Goal: Information Seeking & Learning: Learn about a topic

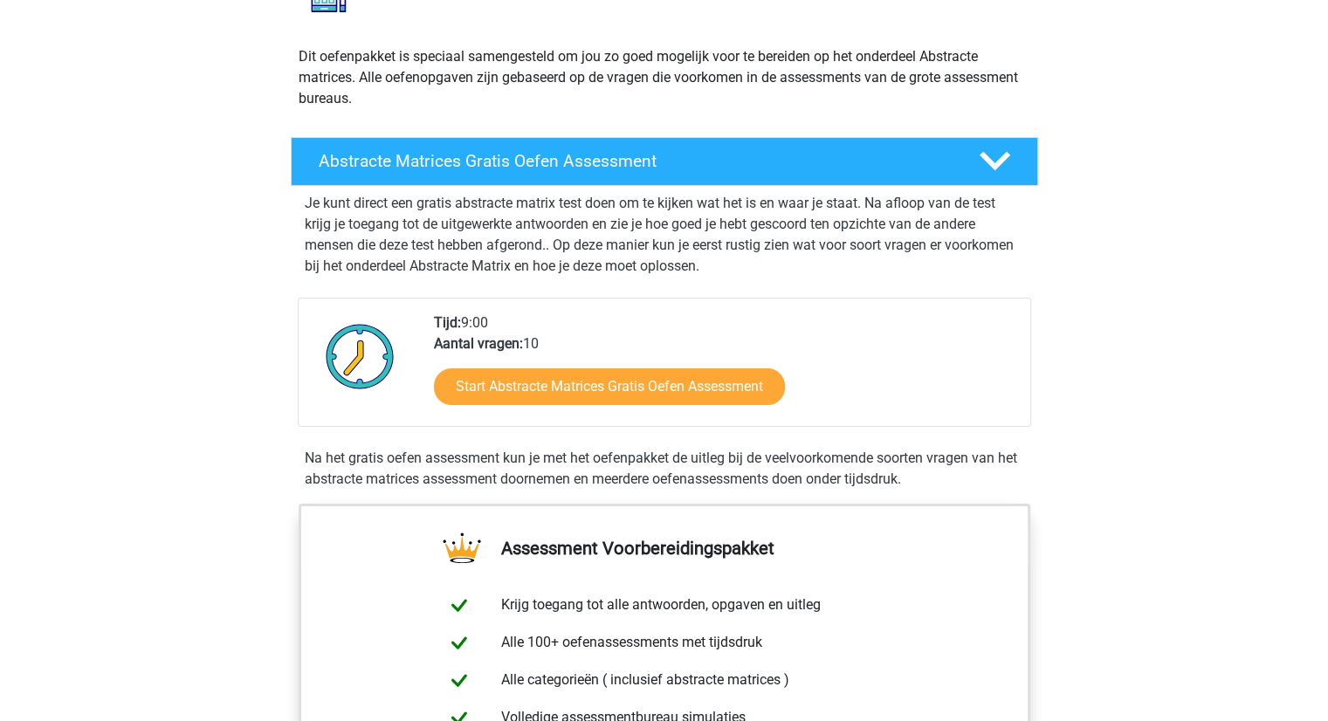
scroll to position [175, 0]
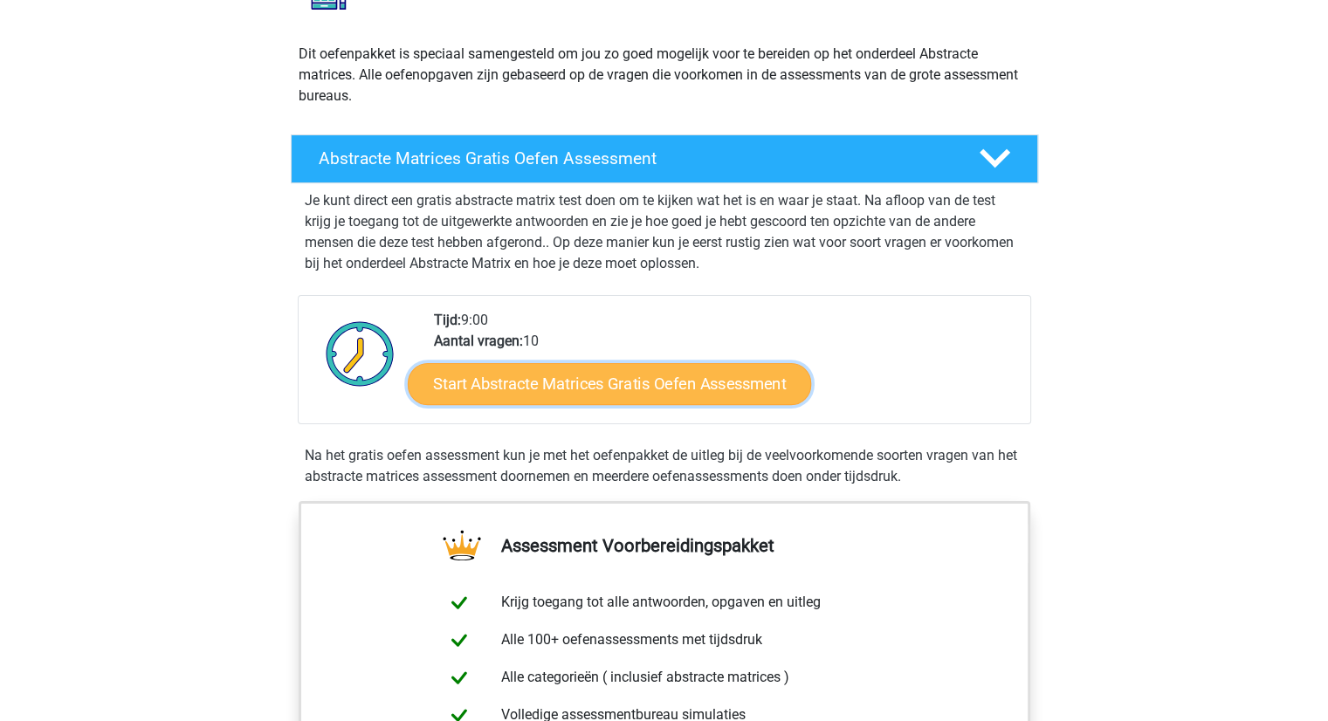
click at [574, 391] on link "Start Abstracte Matrices Gratis Oefen Assessment" at bounding box center [609, 383] width 403 height 42
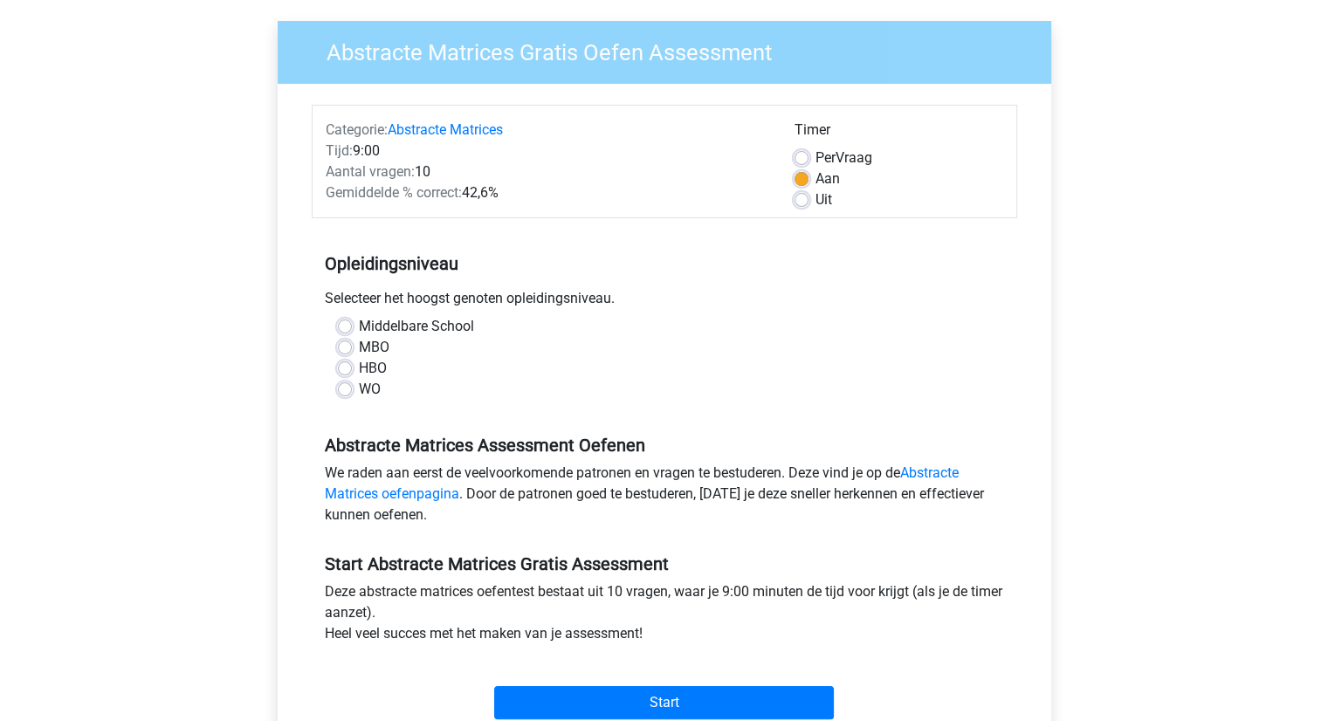
scroll to position [175, 0]
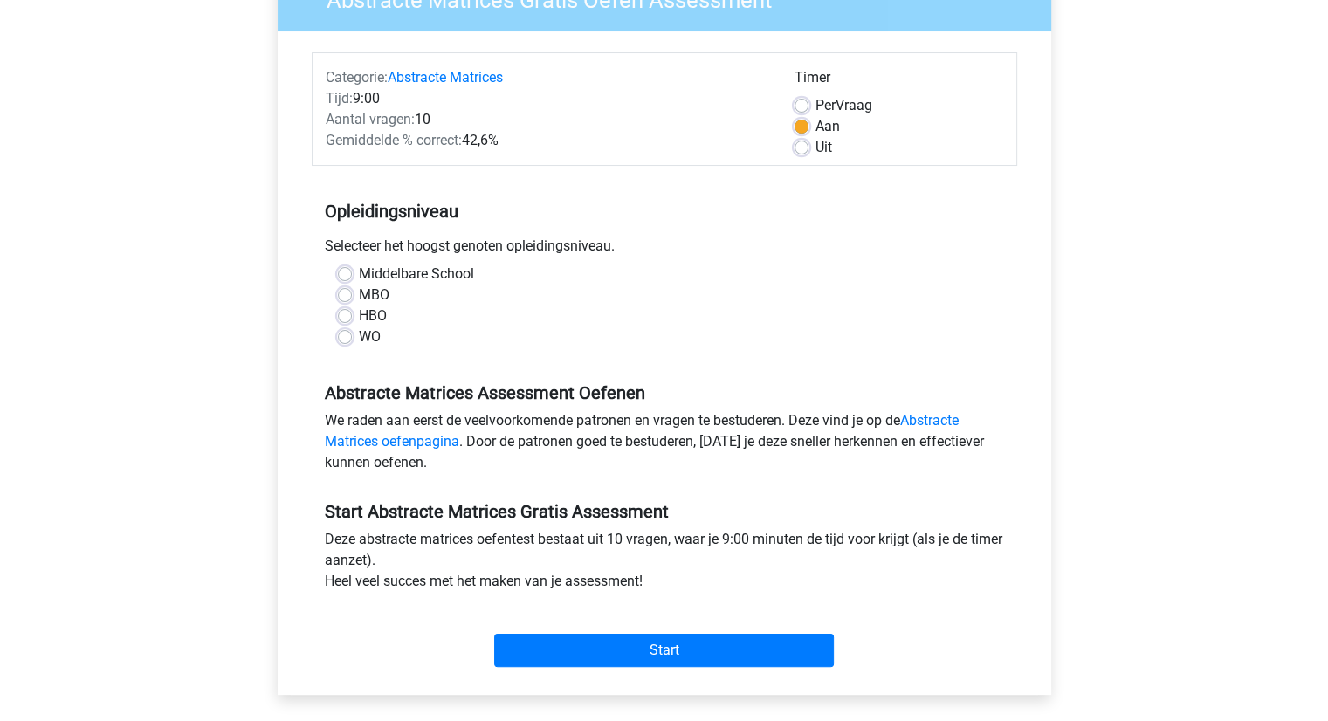
click at [359, 337] on label "WO" at bounding box center [370, 336] width 22 height 21
click at [349, 337] on input "WO" at bounding box center [345, 334] width 14 height 17
radio input "true"
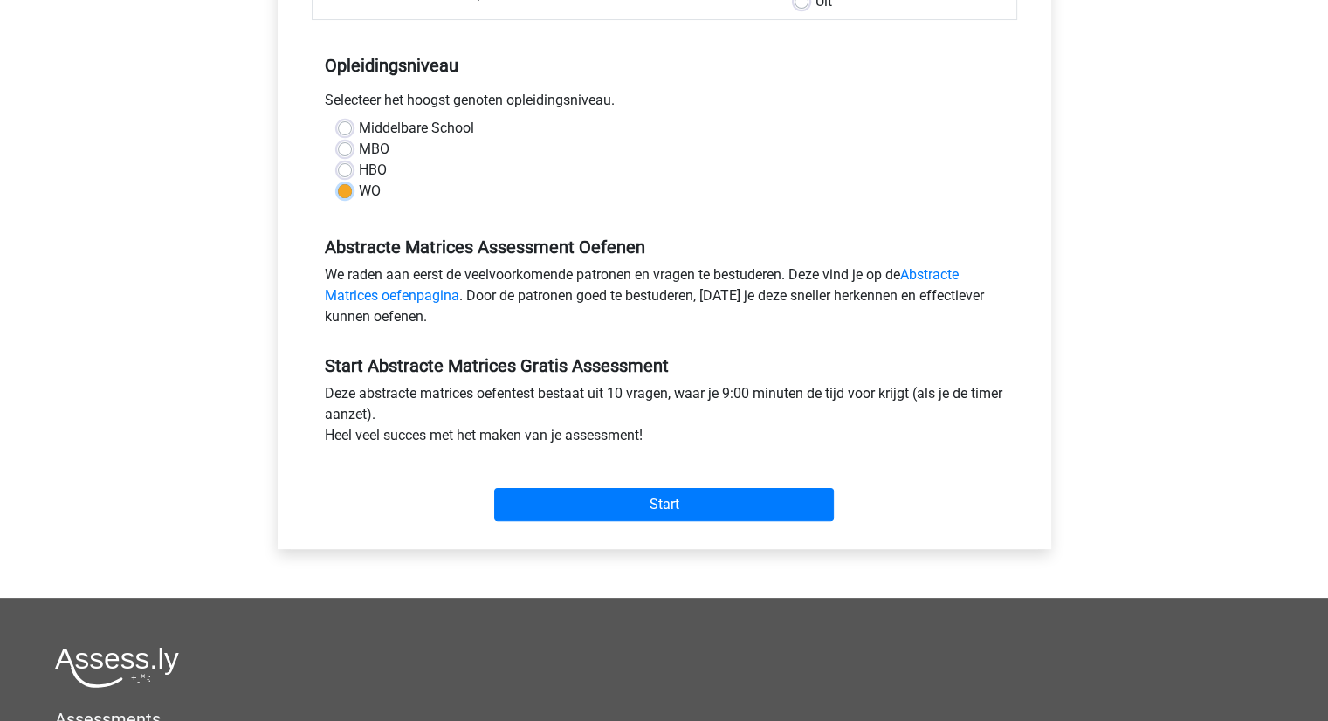
scroll to position [349, 0]
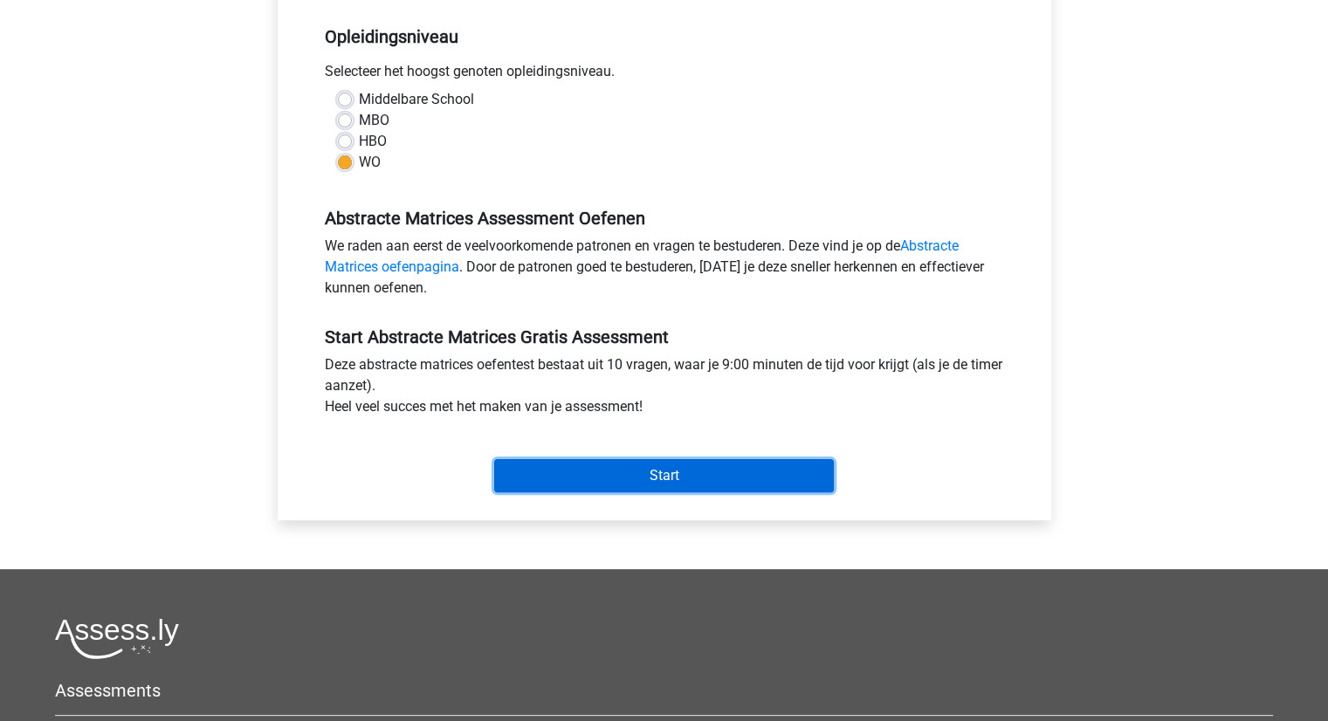
click at [648, 475] on input "Start" at bounding box center [664, 475] width 340 height 33
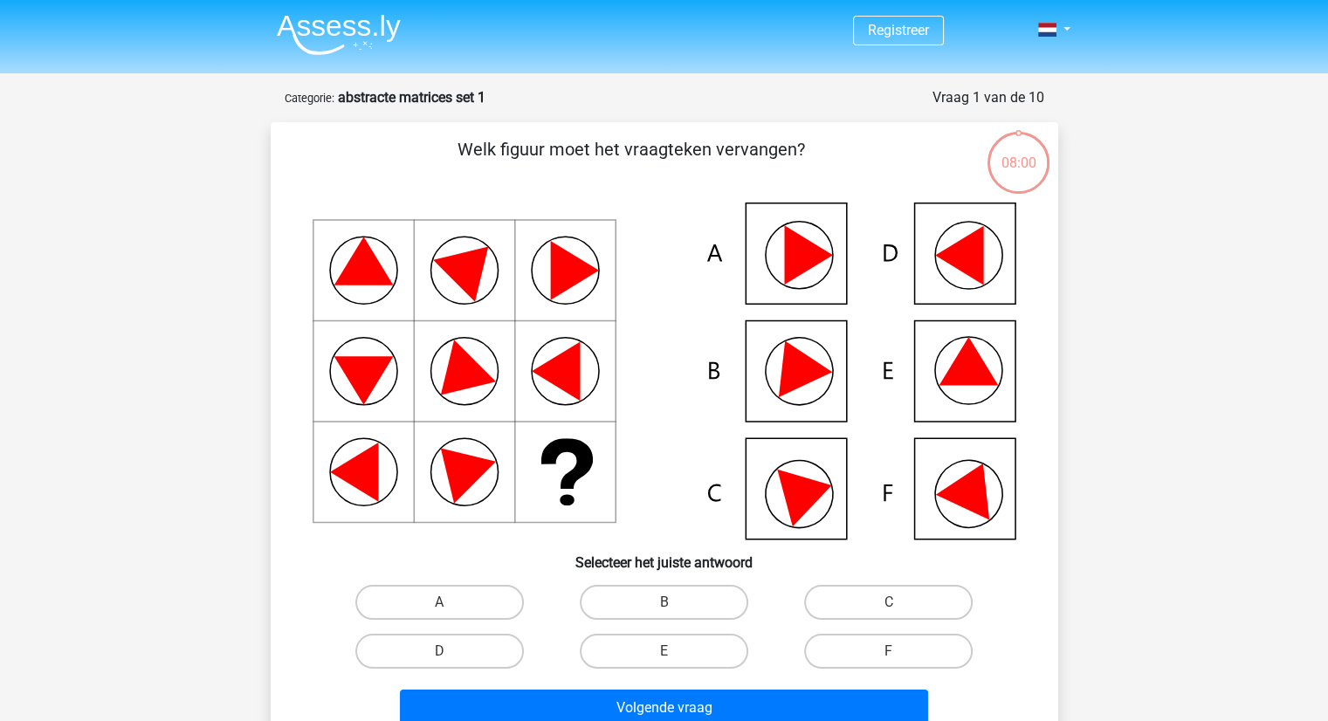
click at [987, 390] on icon at bounding box center [663, 370] width 703 height 337
click at [674, 654] on input "E" at bounding box center [668, 656] width 11 height 11
radio input "true"
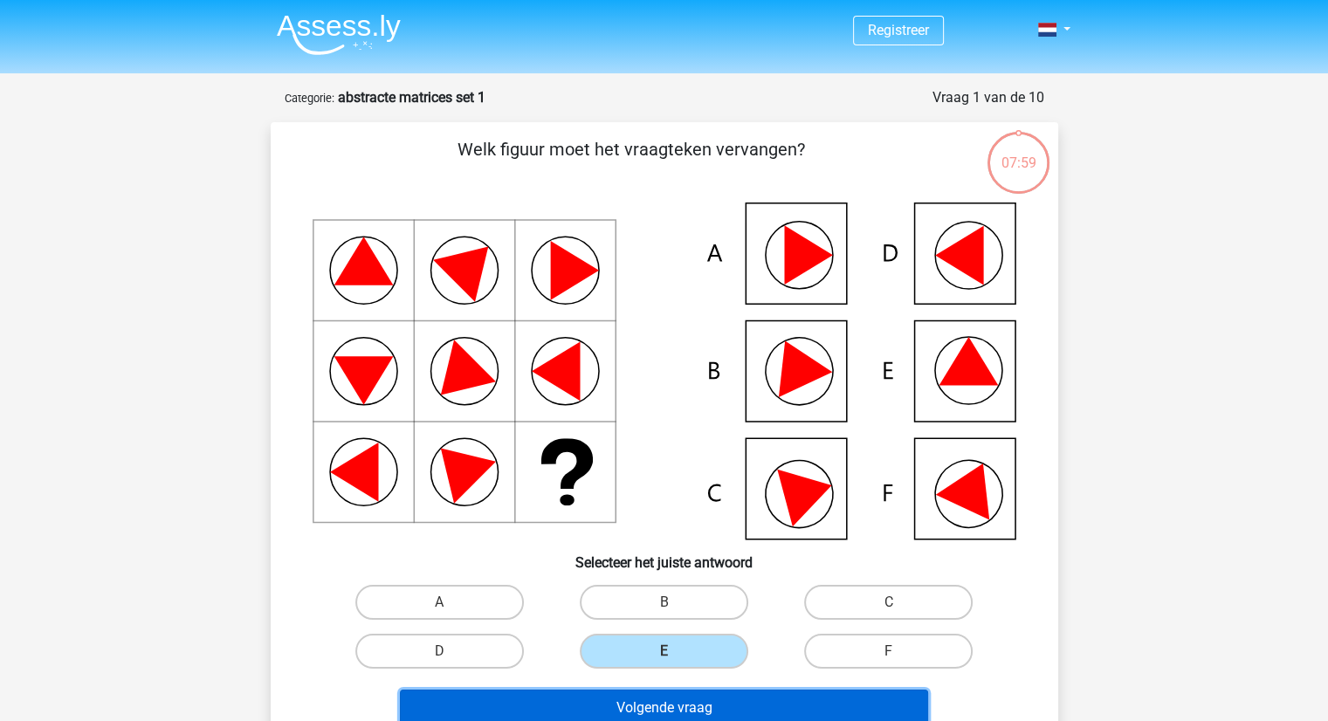
click at [663, 706] on button "Volgende vraag" at bounding box center [664, 708] width 528 height 37
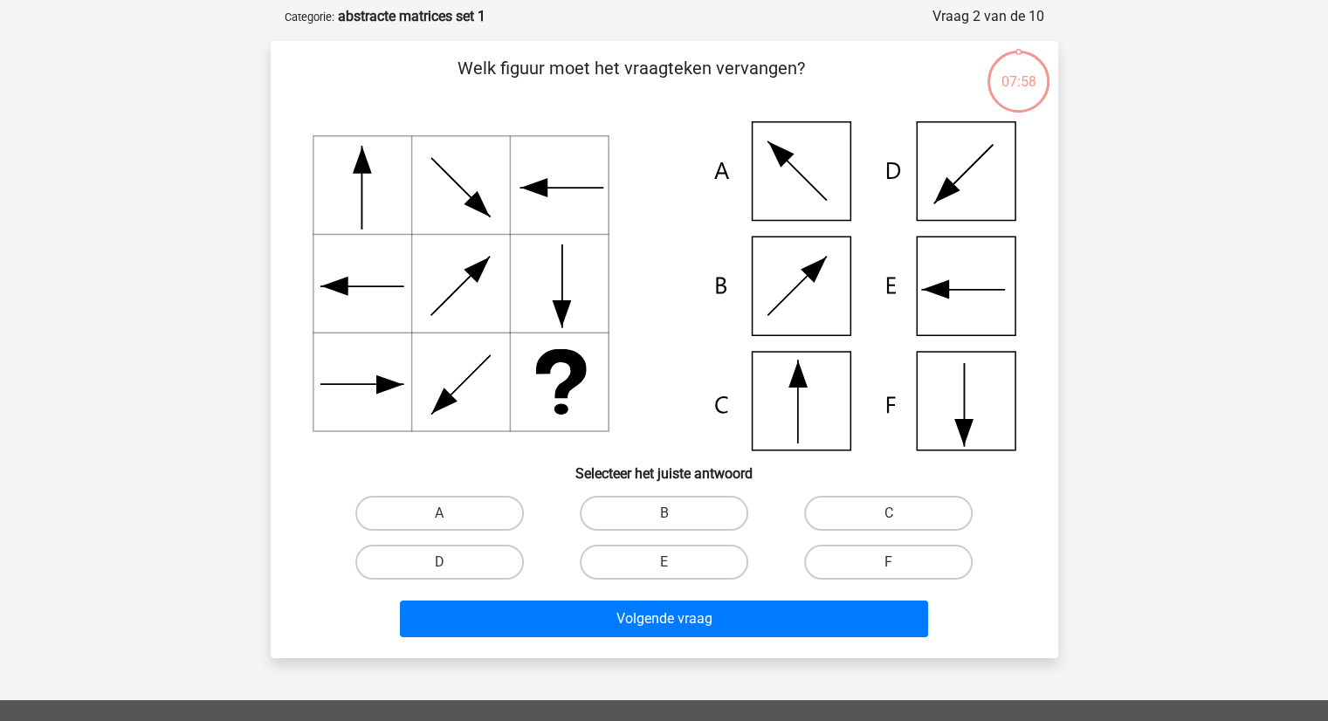
scroll to position [87, 0]
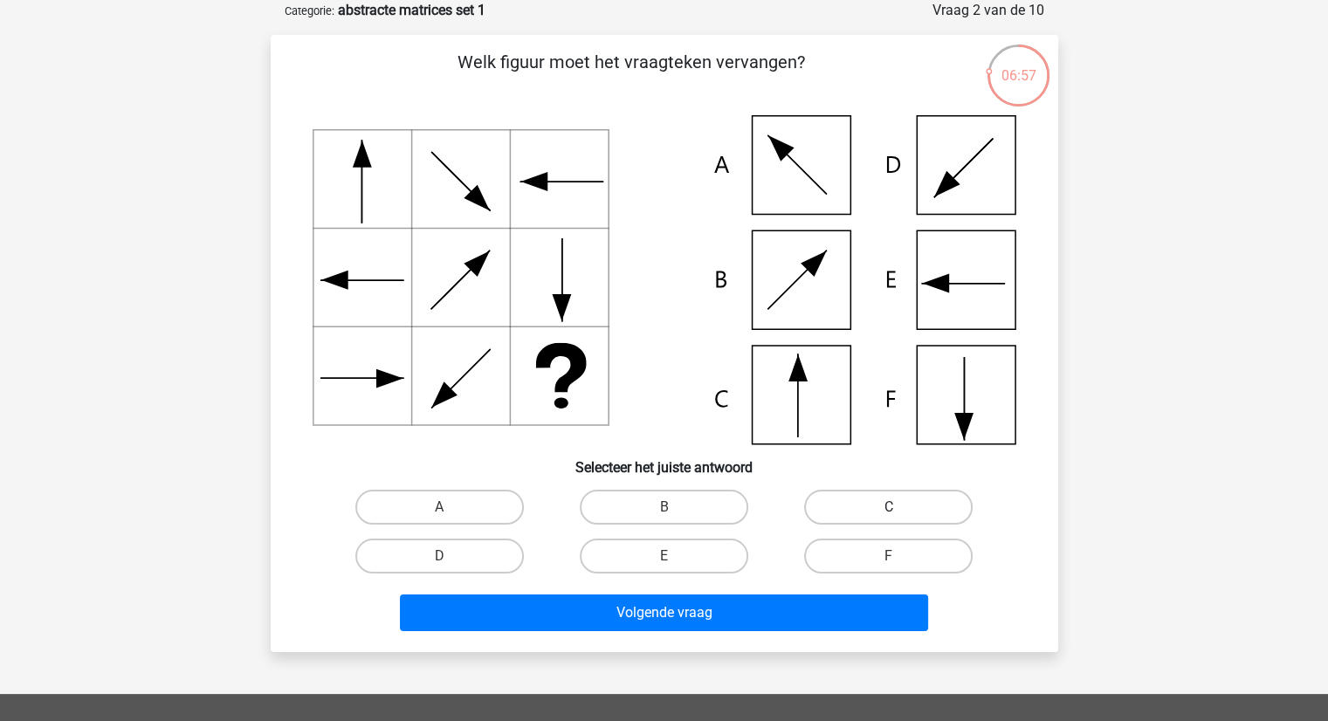
click at [852, 504] on label "C" at bounding box center [888, 507] width 168 height 35
click at [889, 507] on input "C" at bounding box center [894, 512] width 11 height 11
radio input "true"
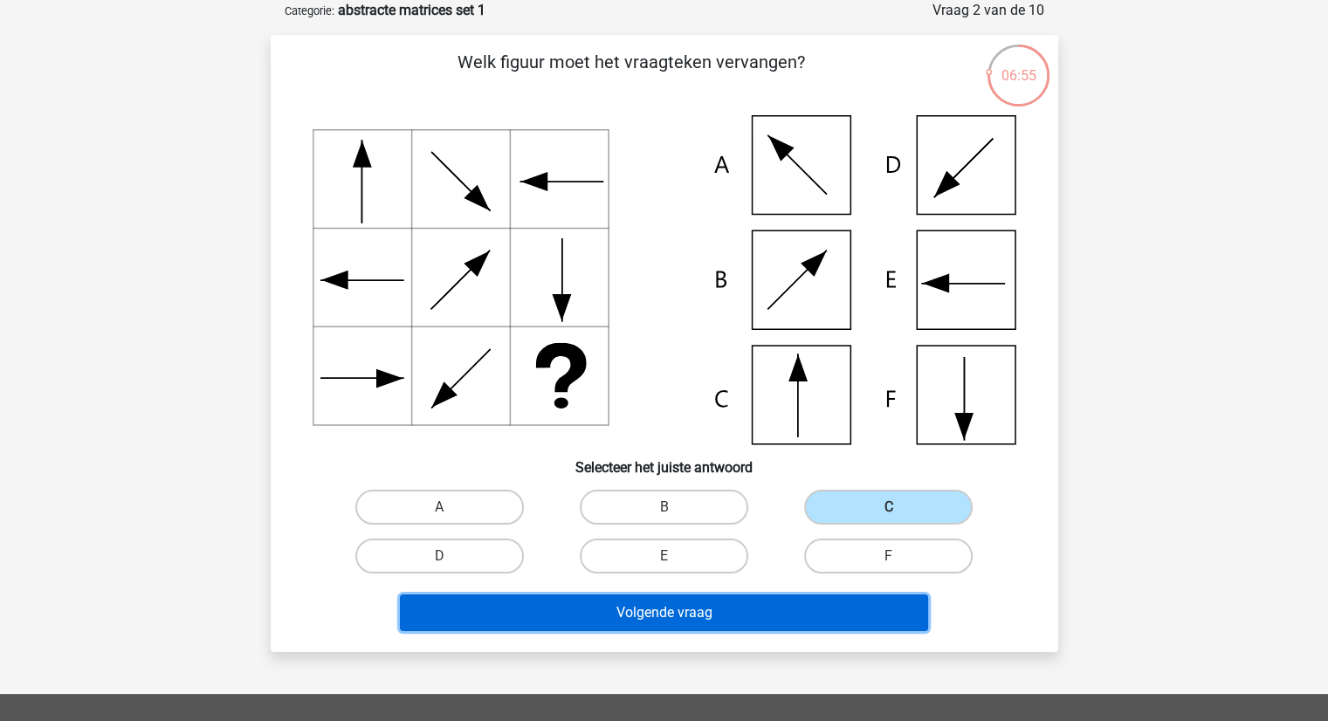
click at [724, 618] on button "Volgende vraag" at bounding box center [664, 612] width 528 height 37
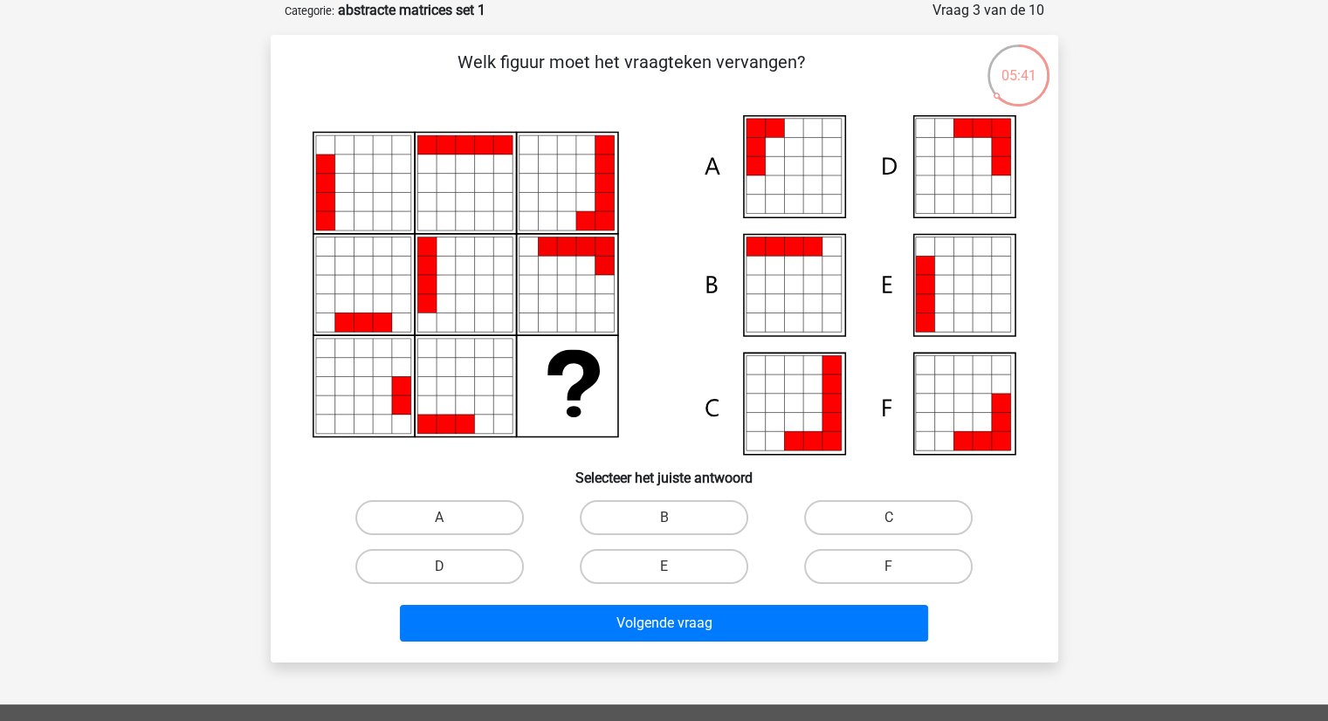
click at [430, 535] on div "A" at bounding box center [439, 517] width 224 height 49
click at [435, 518] on label "A" at bounding box center [439, 517] width 168 height 35
click at [439, 518] on input "A" at bounding box center [444, 523] width 11 height 11
radio input "true"
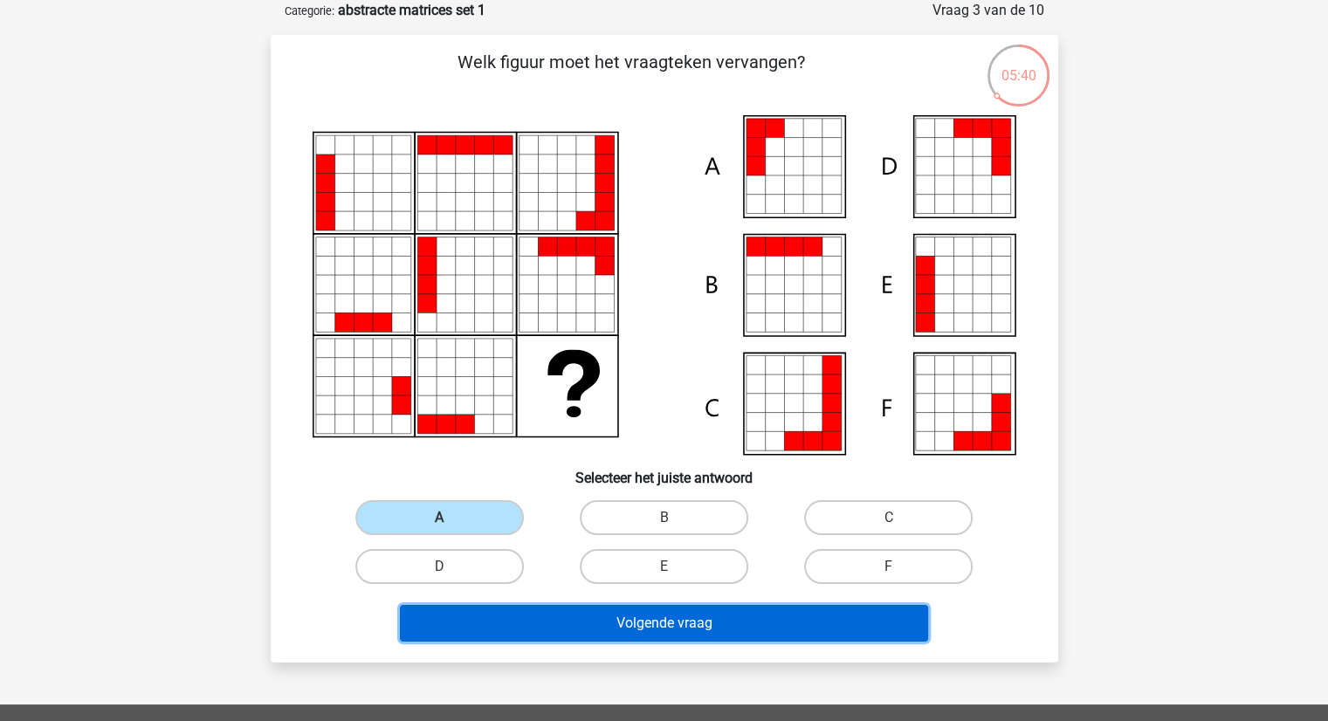
click at [614, 626] on button "Volgende vraag" at bounding box center [664, 623] width 528 height 37
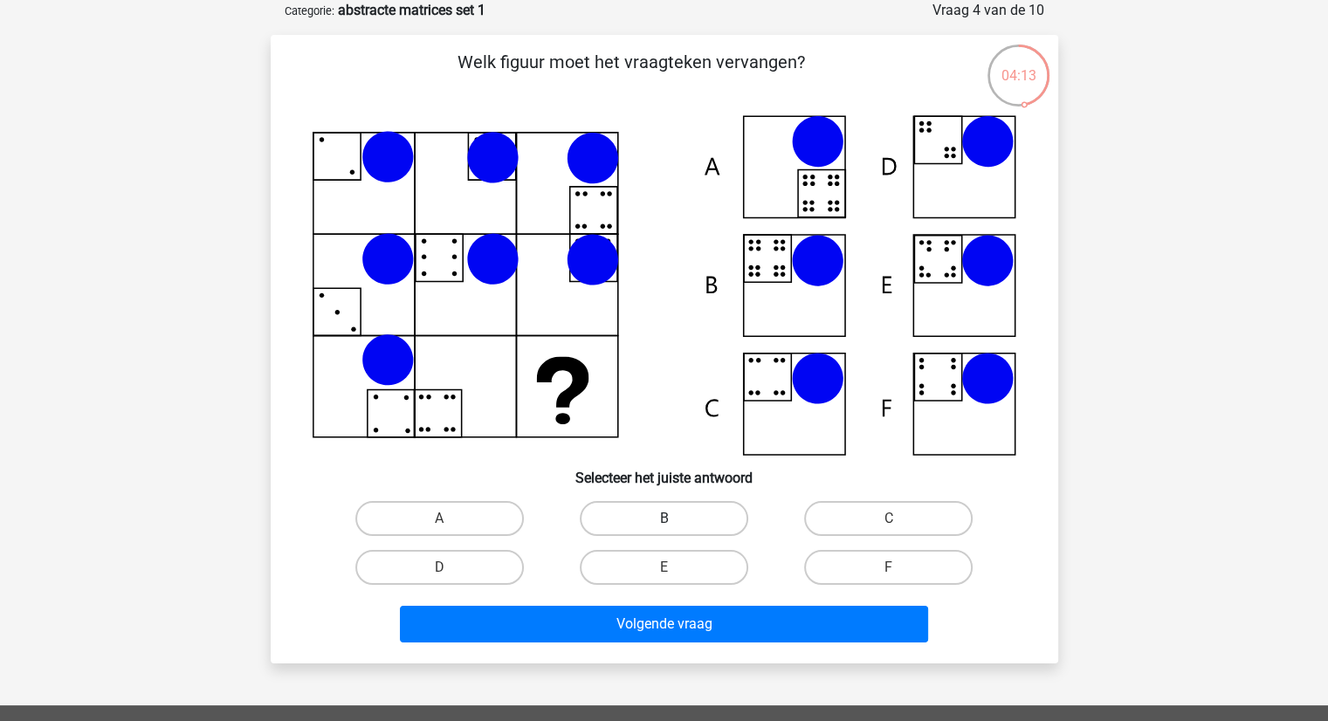
click at [626, 514] on label "B" at bounding box center [664, 518] width 168 height 35
click at [663, 518] on input "B" at bounding box center [668, 523] width 11 height 11
radio input "true"
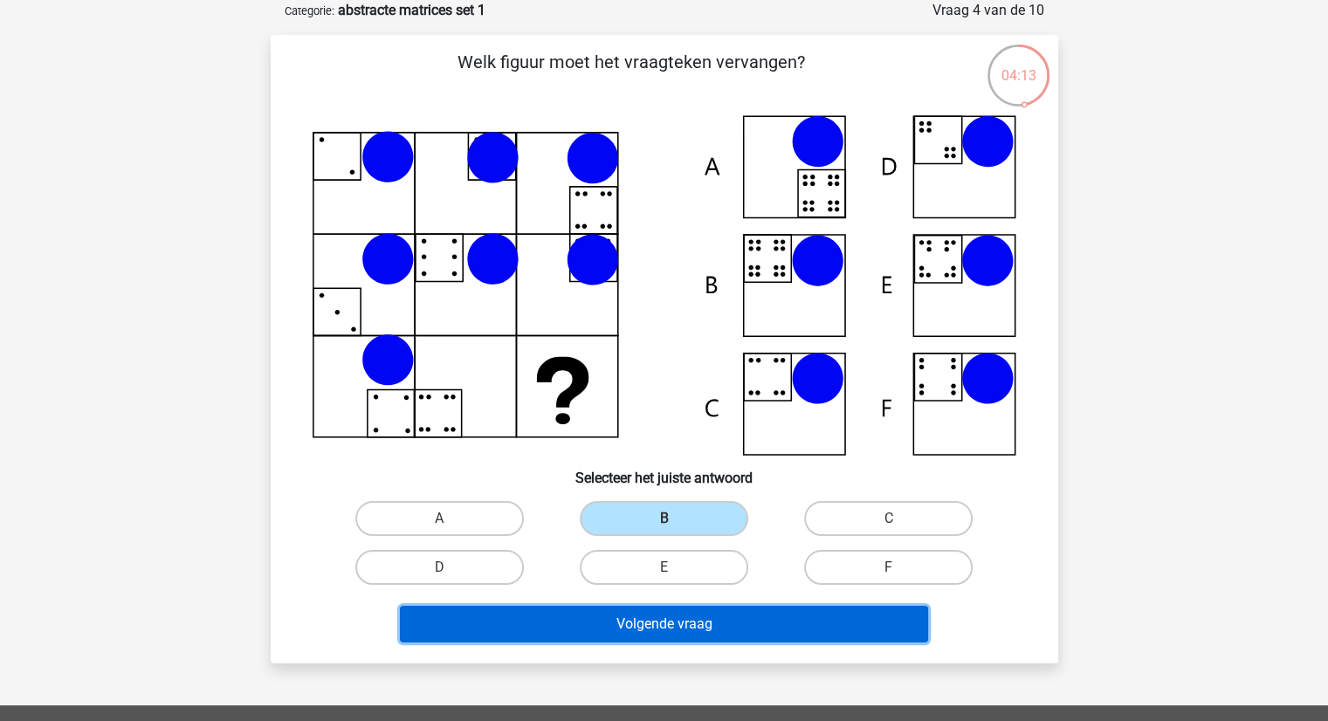
click at [646, 621] on button "Volgende vraag" at bounding box center [664, 624] width 528 height 37
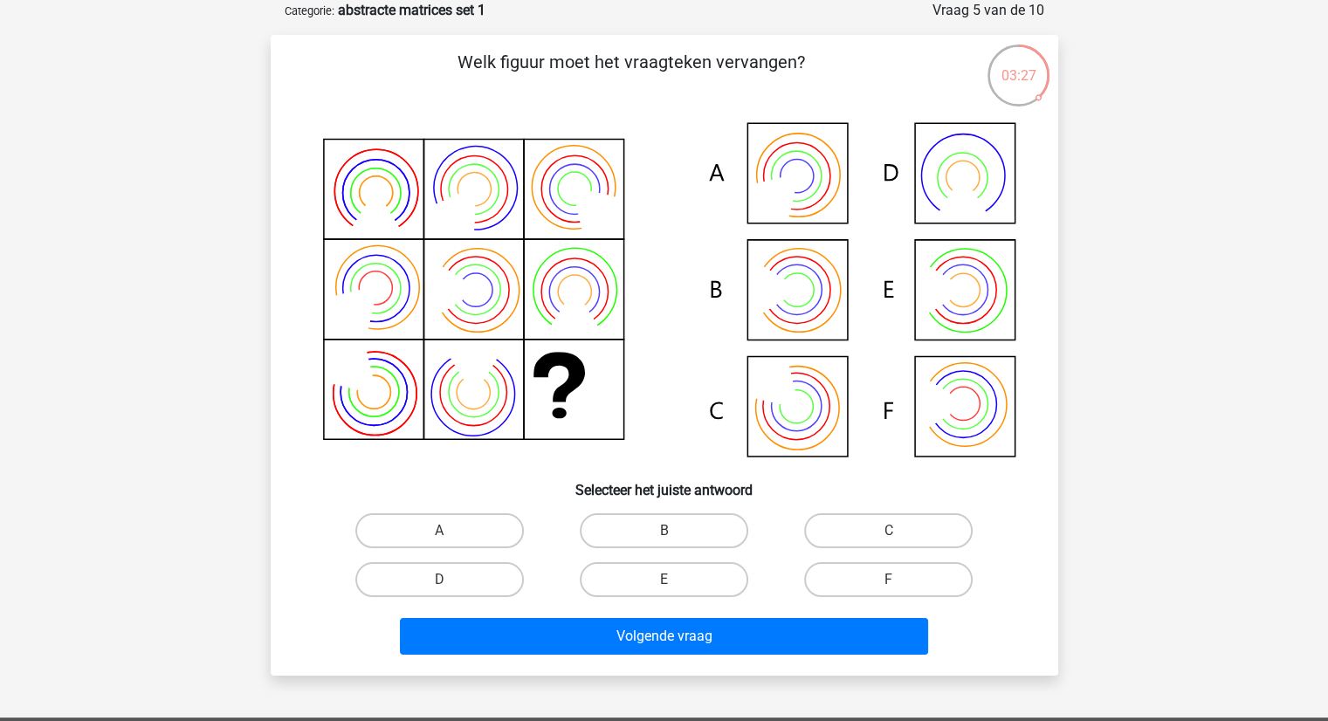
click at [810, 298] on icon at bounding box center [663, 291] width 703 height 353
click at [646, 532] on label "B" at bounding box center [664, 530] width 168 height 35
click at [663, 532] on input "B" at bounding box center [668, 536] width 11 height 11
radio input "true"
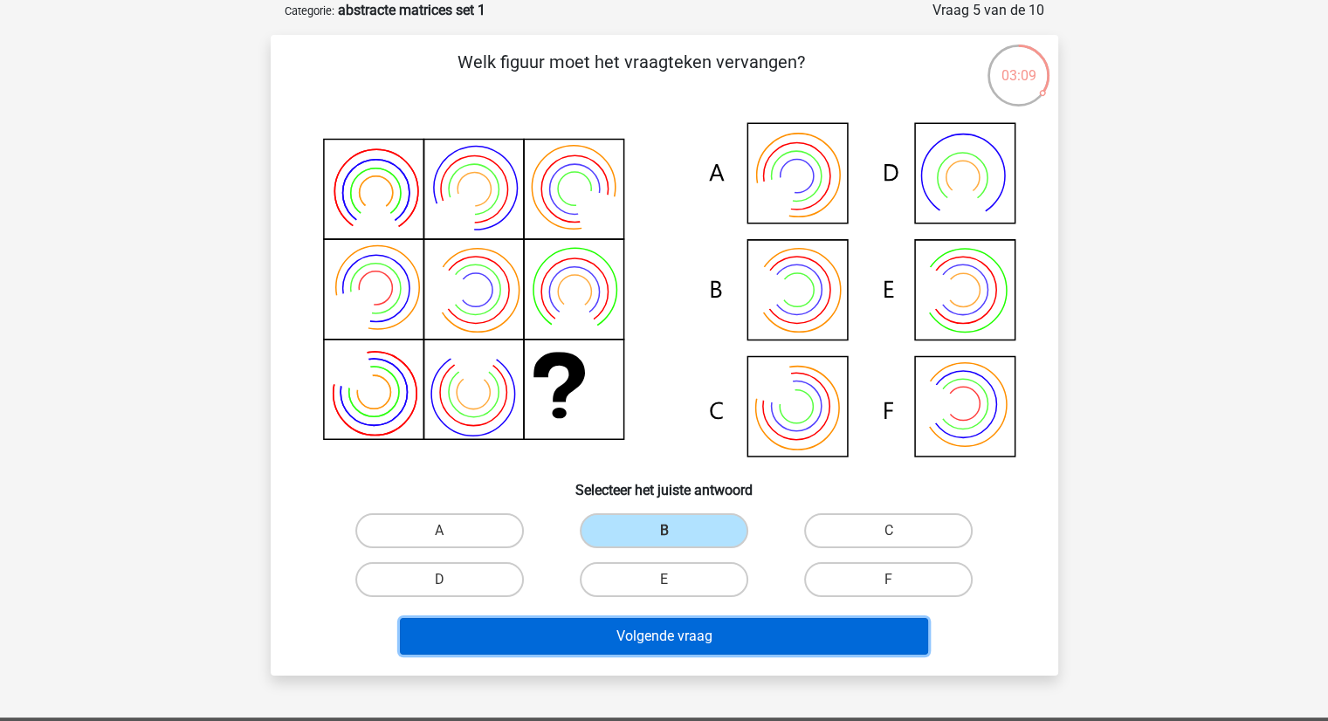
click at [652, 634] on button "Volgende vraag" at bounding box center [664, 636] width 528 height 37
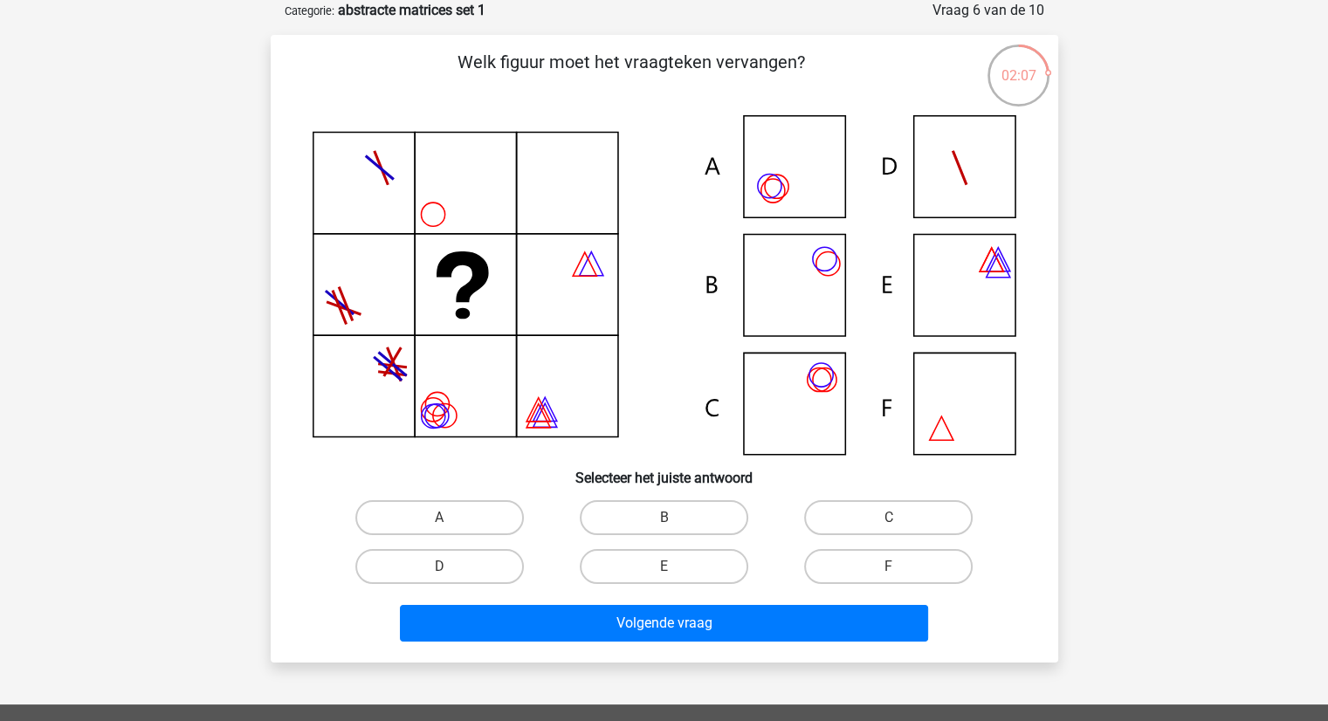
click at [816, 406] on icon at bounding box center [663, 285] width 703 height 340
click at [869, 513] on label "C" at bounding box center [888, 517] width 168 height 35
click at [889, 518] on input "C" at bounding box center [894, 523] width 11 height 11
radio input "true"
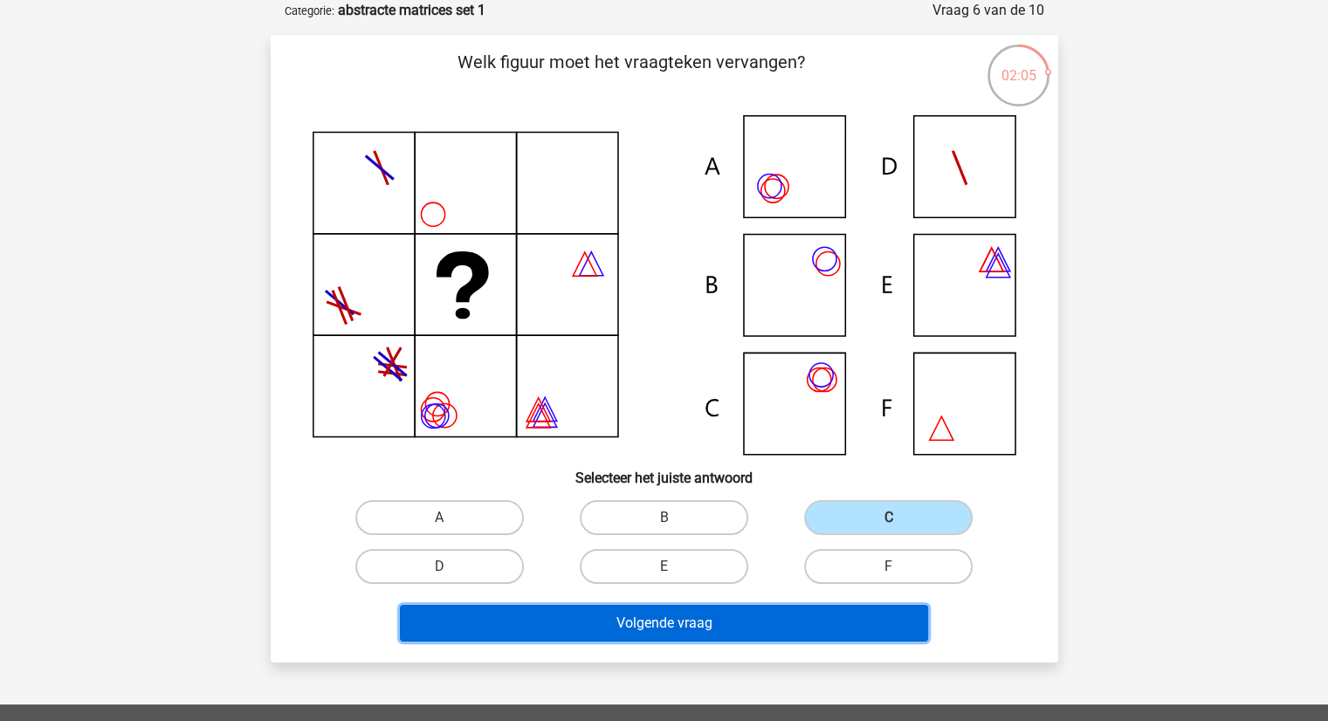
click at [757, 622] on button "Volgende vraag" at bounding box center [664, 623] width 528 height 37
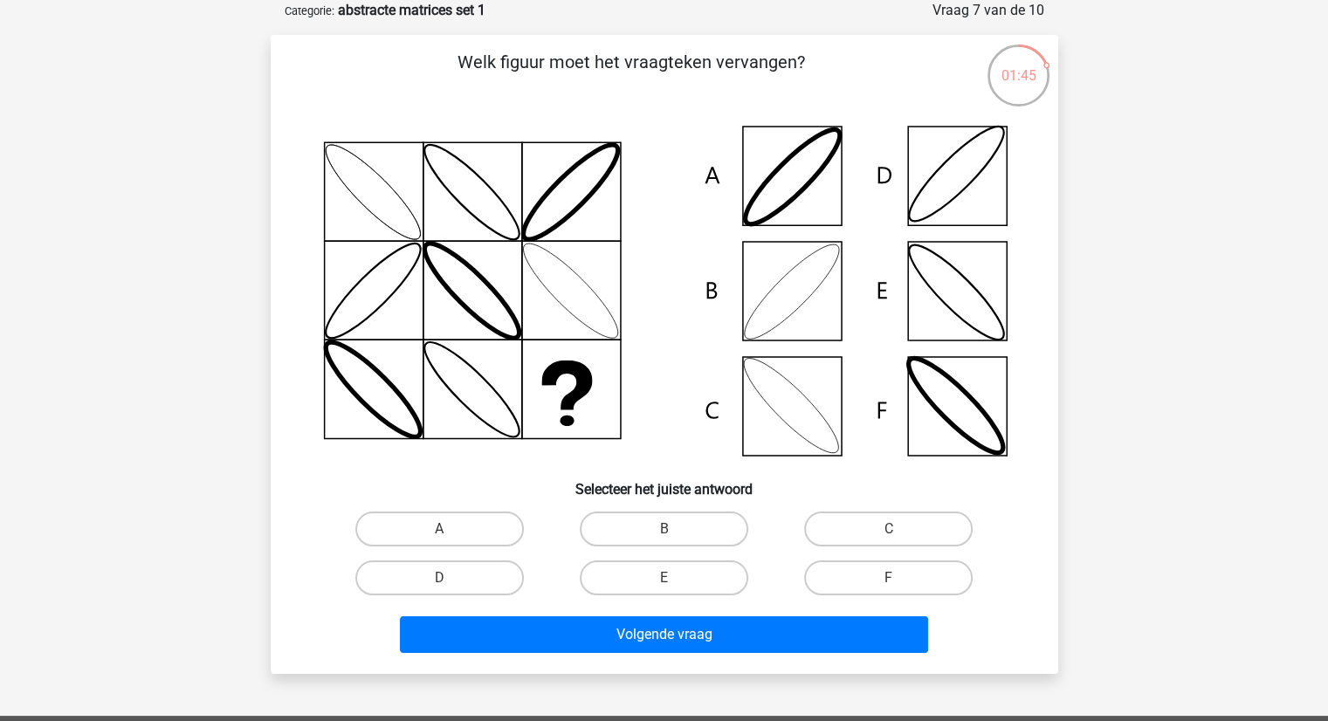
click at [780, 429] on icon at bounding box center [663, 291] width 703 height 352
click at [852, 532] on label "C" at bounding box center [888, 528] width 168 height 35
click at [889, 532] on input "C" at bounding box center [894, 534] width 11 height 11
radio input "true"
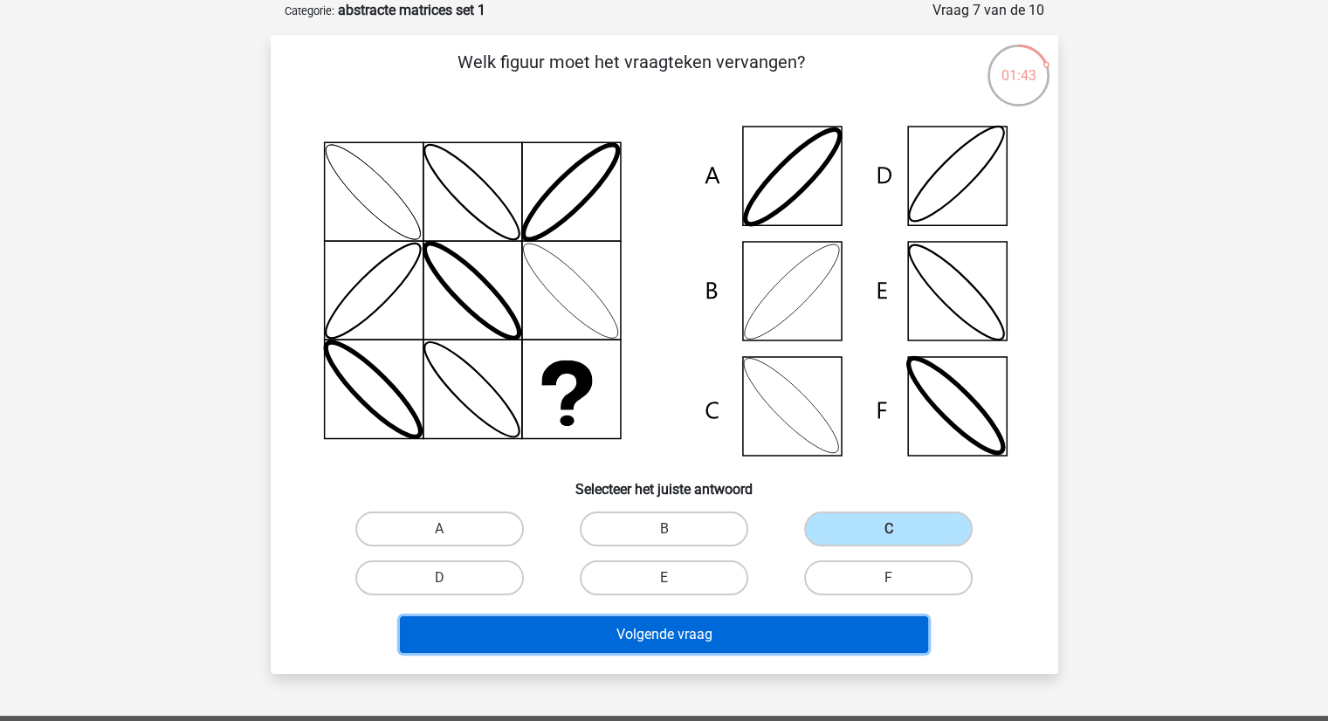
click at [734, 630] on button "Volgende vraag" at bounding box center [664, 634] width 528 height 37
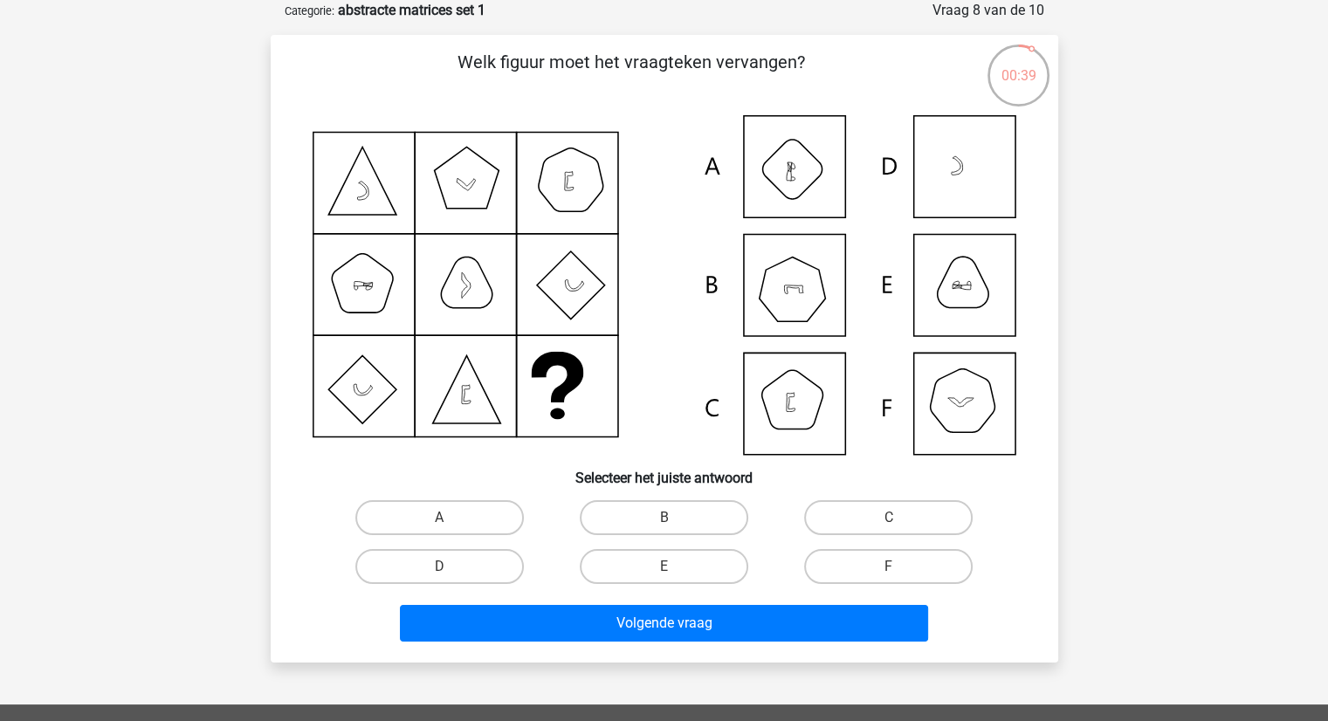
click at [966, 433] on icon at bounding box center [663, 285] width 703 height 340
click at [889, 567] on input "F" at bounding box center [894, 571] width 11 height 11
radio input "true"
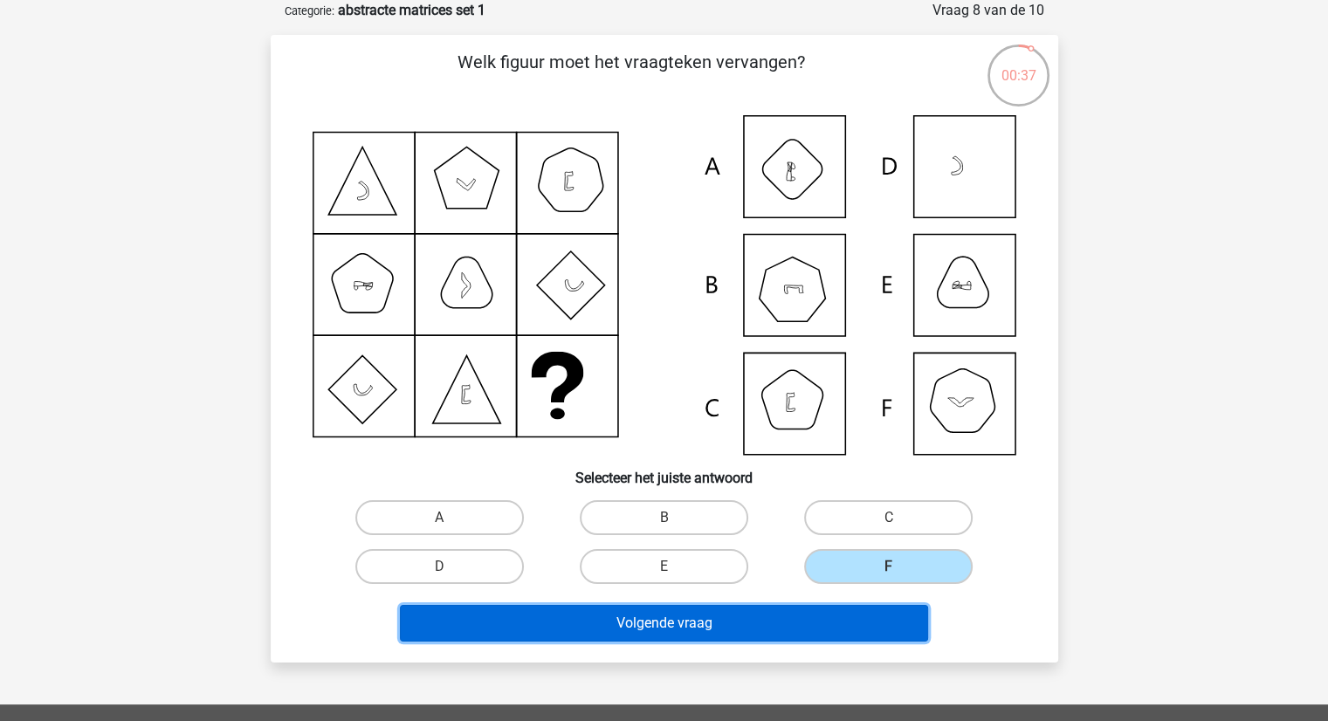
click at [772, 622] on button "Volgende vraag" at bounding box center [664, 623] width 528 height 37
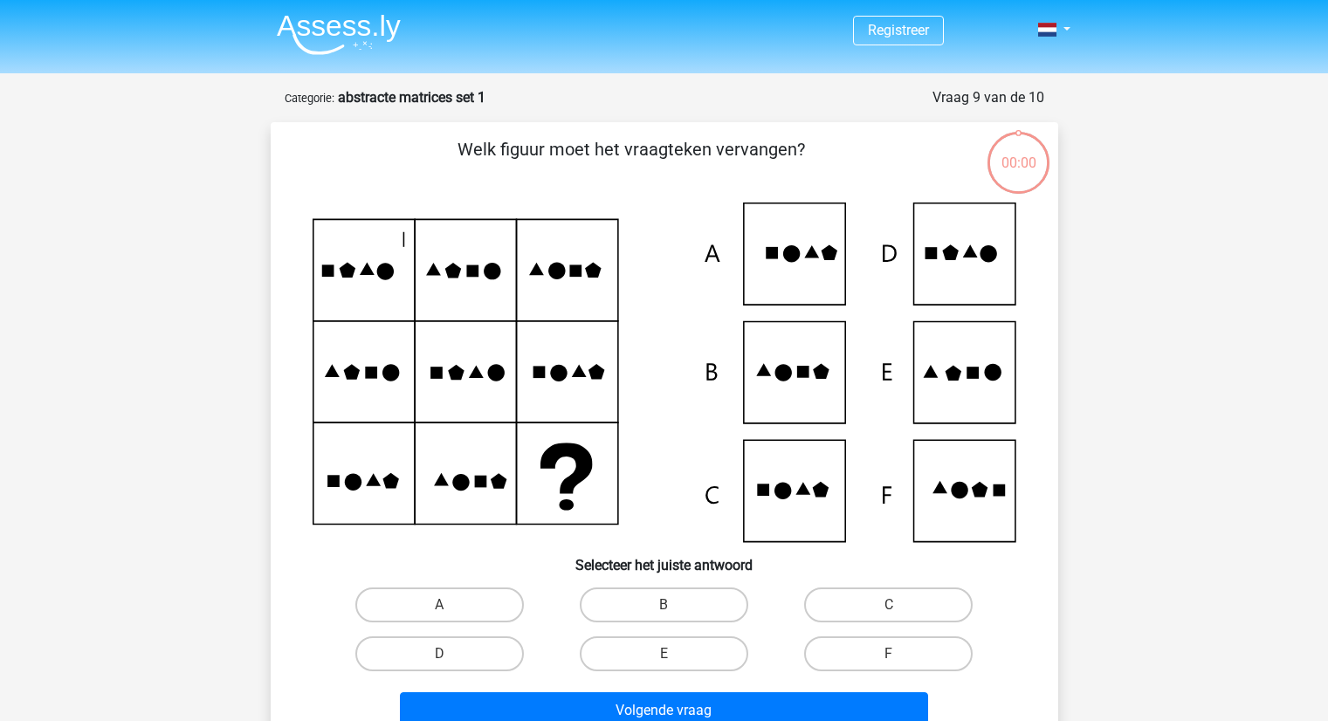
scroll to position [87, 0]
